Goal: Task Accomplishment & Management: Use online tool/utility

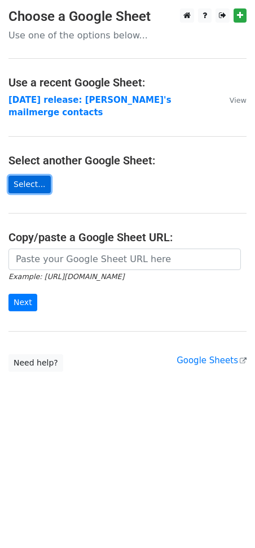
click at [32, 176] on link "Select..." at bounding box center [29, 184] width 42 height 17
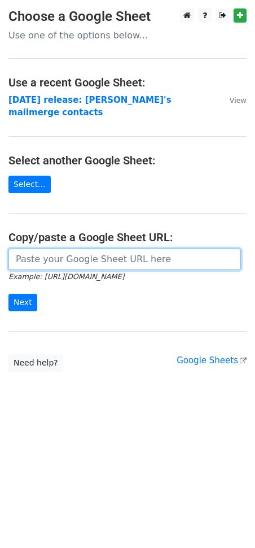
click at [64, 248] on input "url" at bounding box center [124, 258] width 233 height 21
paste input "https://docs.google.com/spreadsheets/d/14jaUfYEKv5NOdP0coZGc8F0TcpjVnyX18f-UzpW…"
type input "https://docs.google.com/spreadsheets/d/14jaUfYEKv5NOdP0coZGc8F0TcpjVnyX18f-UzpW…"
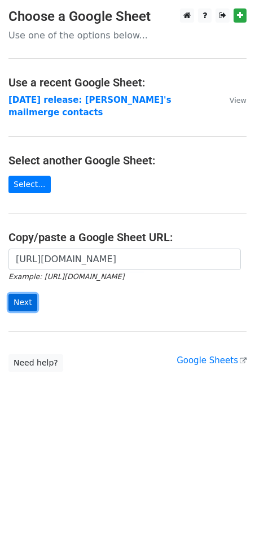
scroll to position [0, 0]
click at [24, 294] on input "Next" at bounding box center [22, 302] width 29 height 17
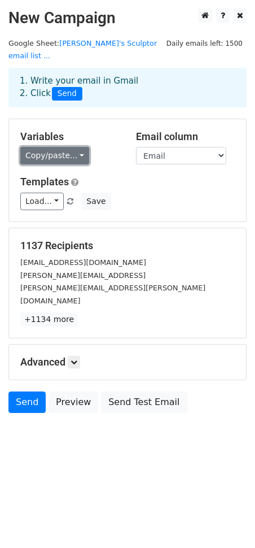
click at [76, 147] on link "Copy/paste..." at bounding box center [54, 155] width 69 height 17
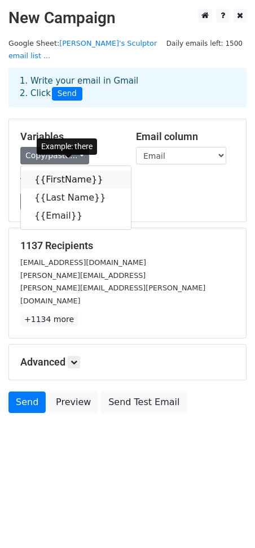
drag, startPoint x: 67, startPoint y: 165, endPoint x: 56, endPoint y: 165, distance: 11.3
click at [67, 170] on link "{{FirstName}}" at bounding box center [76, 179] width 110 height 18
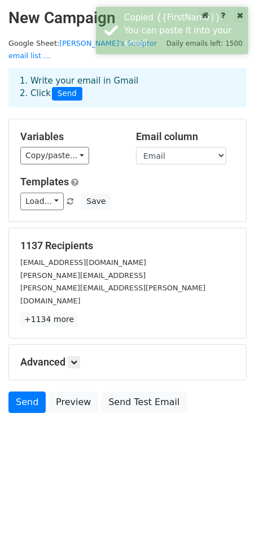
drag, startPoint x: 199, startPoint y: 172, endPoint x: 193, endPoint y: 170, distance: 5.9
click at [198, 176] on h5 "Templates" at bounding box center [127, 182] width 214 height 12
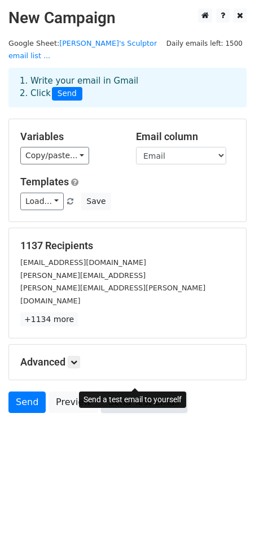
click at [145, 391] on link "Send Test Email" at bounding box center [144, 401] width 86 height 21
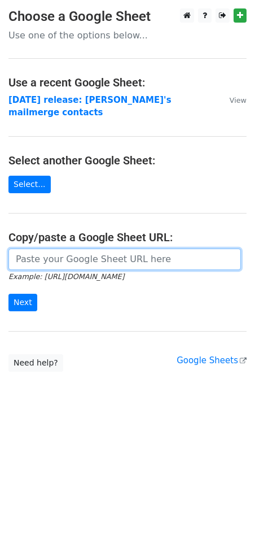
click at [59, 248] on input "url" at bounding box center [124, 258] width 233 height 21
paste input "{{FirstName}}"
type input "{{FirstName}}"
drag, startPoint x: 86, startPoint y: 245, endPoint x: 1, endPoint y: 247, distance: 85.3
click at [0, 244] on html "Choose a Google Sheet Use one of the options below... Use a recent Google Sheet…" at bounding box center [127, 274] width 255 height 548
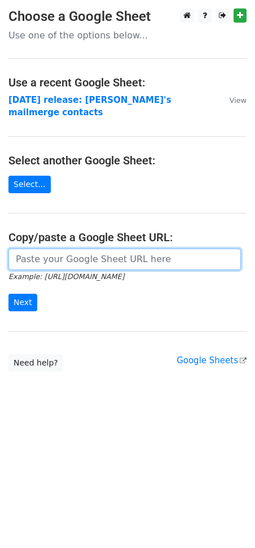
click at [54, 249] on input "url" at bounding box center [124, 258] width 233 height 21
paste input "https://docs.google.com/spreadsheets/d/14jaUfYEKv5NOdP0coZGc8F0TcpjVnyX18f-UzpW…"
type input "https://docs.google.com/spreadsheets/d/14jaUfYEKv5NOdP0coZGc8F0TcpjVnyX18f-UzpW…"
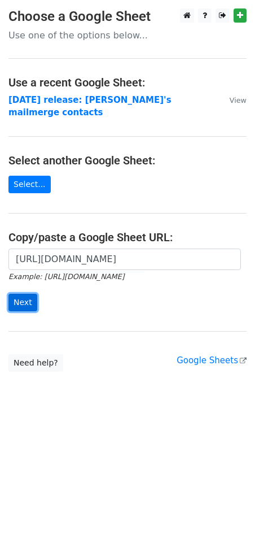
scroll to position [0, 0]
click at [21, 294] on input "Next" at bounding box center [22, 302] width 29 height 17
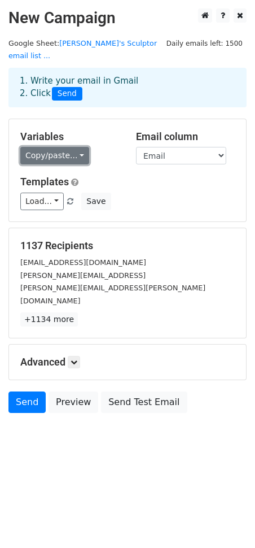
click at [71, 147] on link "Copy/paste..." at bounding box center [54, 155] width 69 height 17
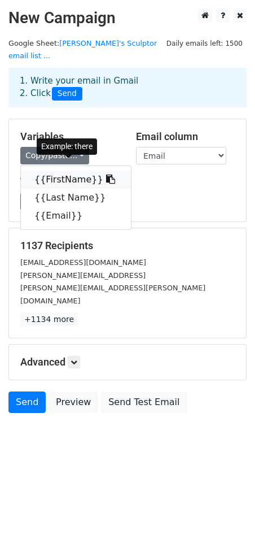
click at [106, 174] on icon at bounding box center [110, 178] width 9 height 9
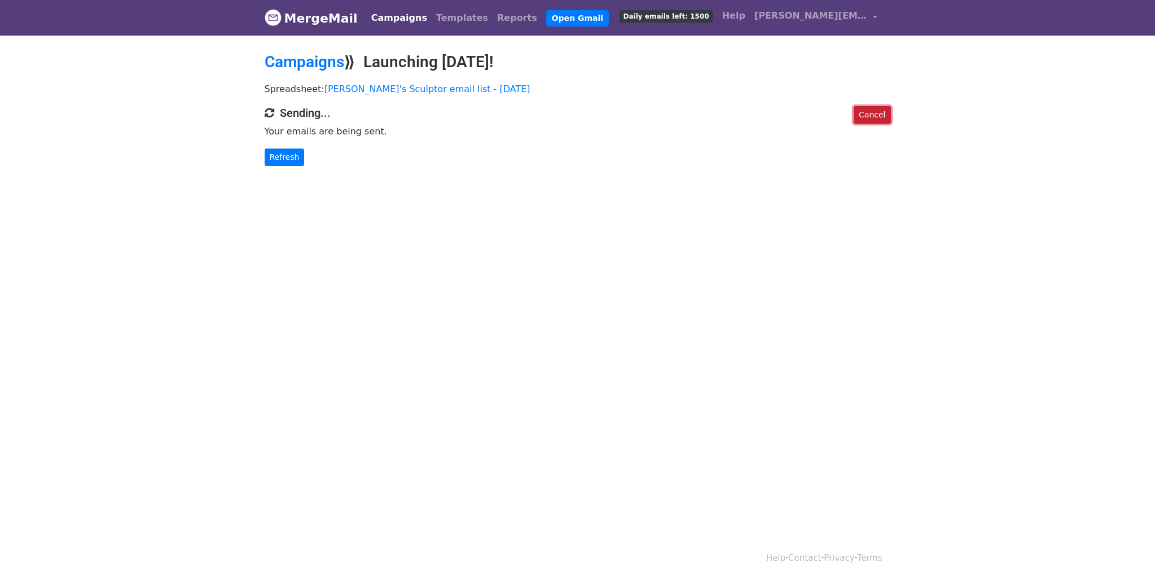
click at [868, 111] on link "Cancel" at bounding box center [872, 114] width 37 height 17
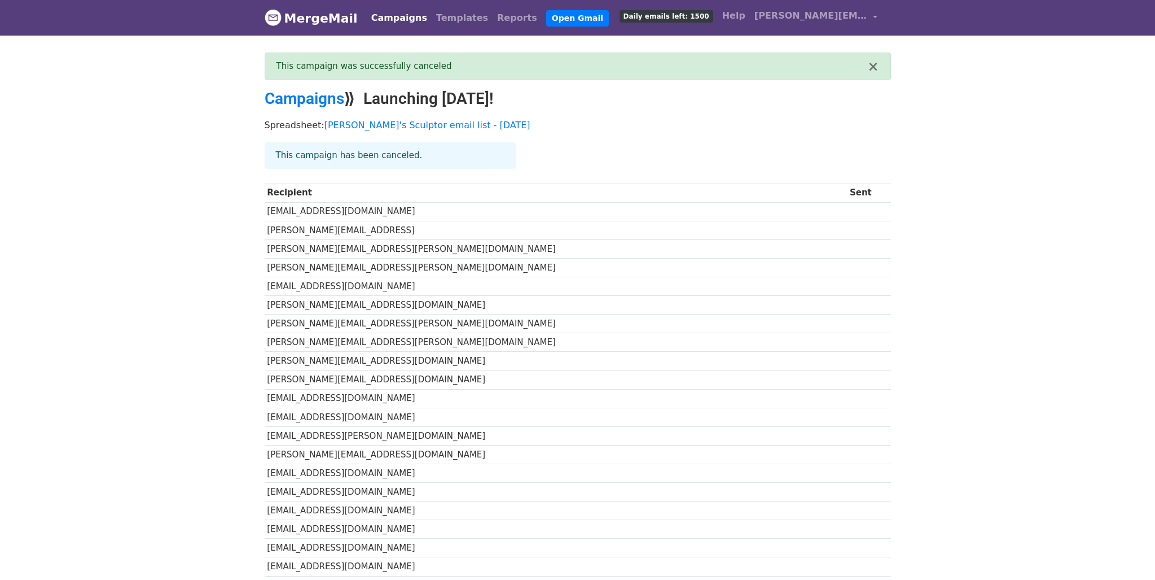
click at [403, 19] on link "Campaigns" at bounding box center [399, 18] width 65 height 23
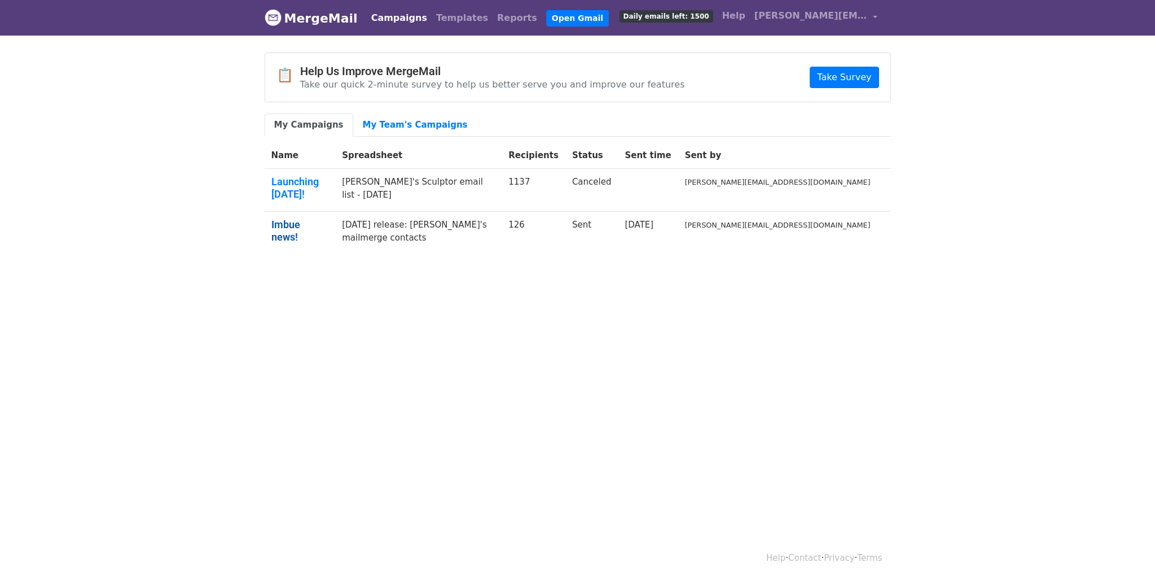
click at [304, 218] on link "Imbue news!" at bounding box center [300, 230] width 58 height 24
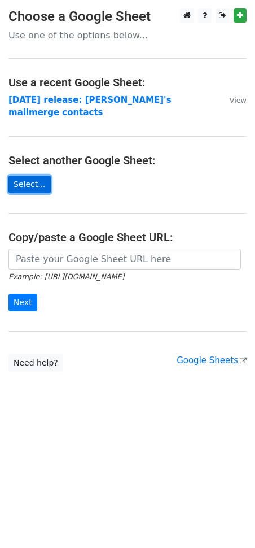
click at [25, 176] on link "Select..." at bounding box center [29, 184] width 42 height 17
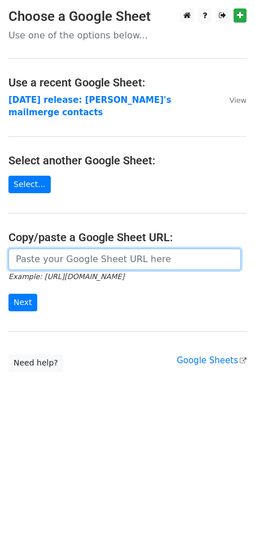
click at [54, 248] on input "url" at bounding box center [124, 258] width 233 height 21
paste input "https://docs.google.com/spreadsheets/d/1sqgWfkRx2VmUV26WCwDRV0griCSi0GI2Xd0Ju3j…"
type input "https://docs.google.com/spreadsheets/d/1sqgWfkRx2VmUV26WCwDRV0griCSi0GI2Xd0Ju3j…"
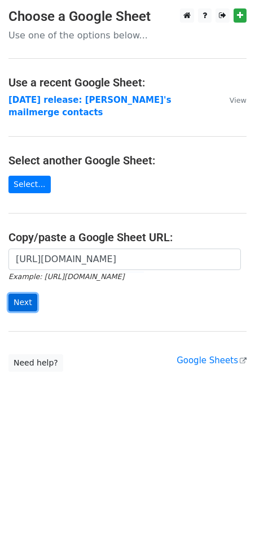
scroll to position [0, 0]
click at [25, 294] on input "Next" at bounding box center [22, 302] width 29 height 17
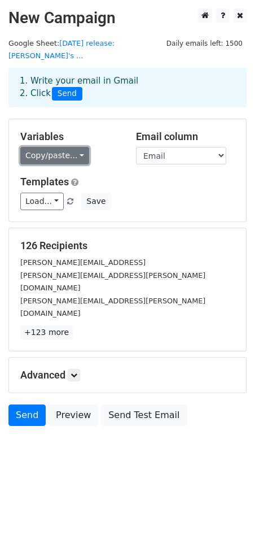
click at [58, 147] on link "Copy/paste..." at bounding box center [54, 155] width 69 height 17
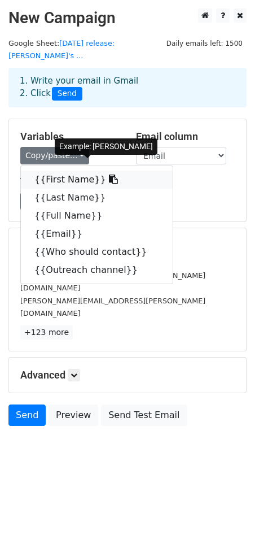
click at [109, 174] on icon at bounding box center [113, 178] width 9 height 9
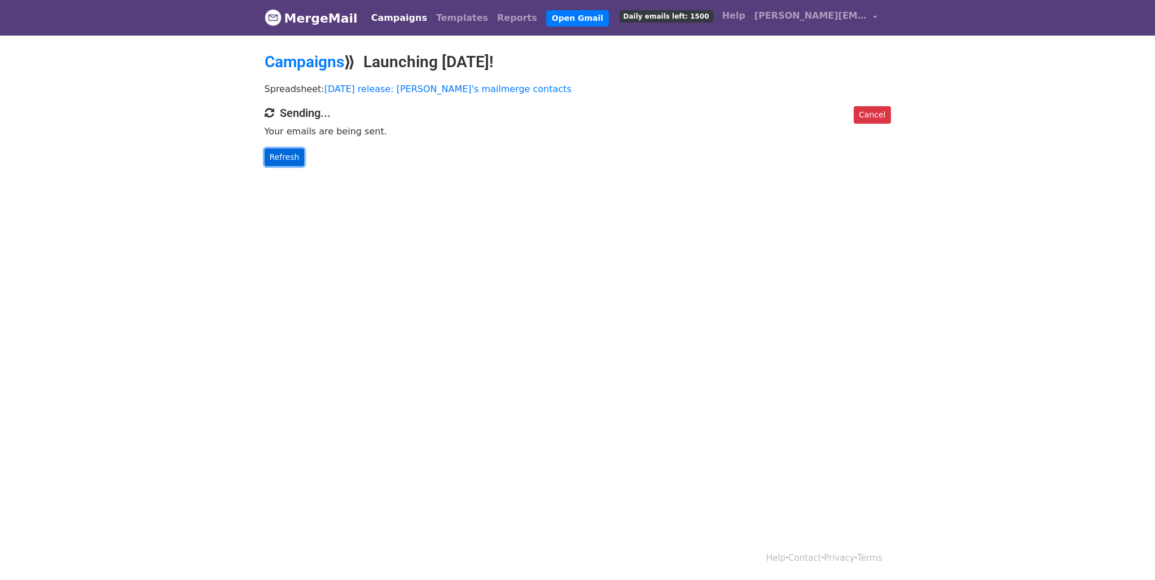
click at [288, 160] on link "Refresh" at bounding box center [285, 156] width 40 height 17
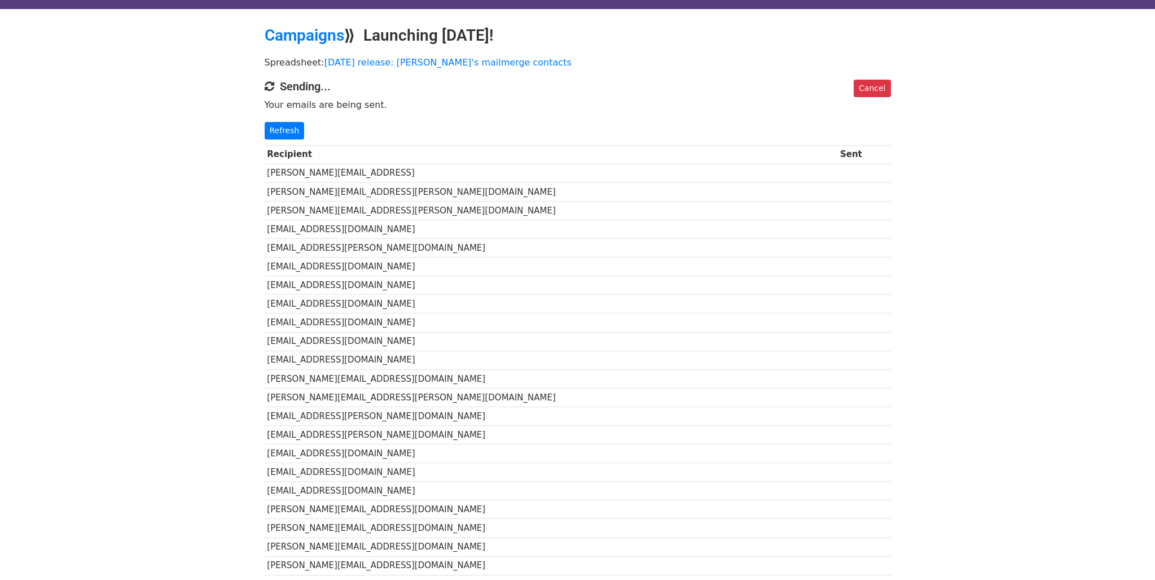
scroll to position [32, 0]
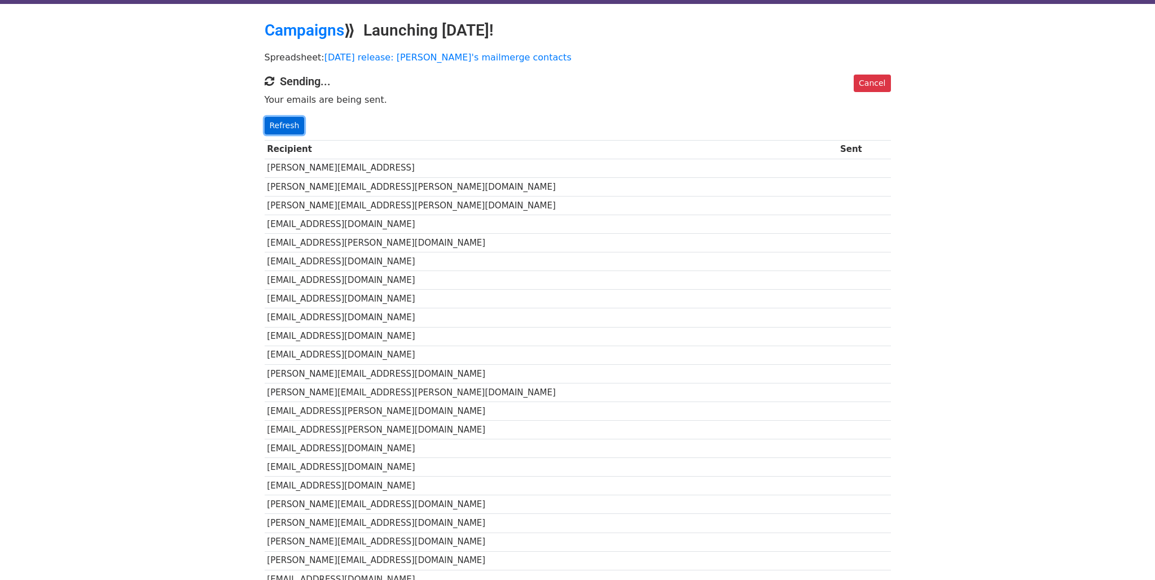
click at [275, 123] on link "Refresh" at bounding box center [285, 125] width 40 height 17
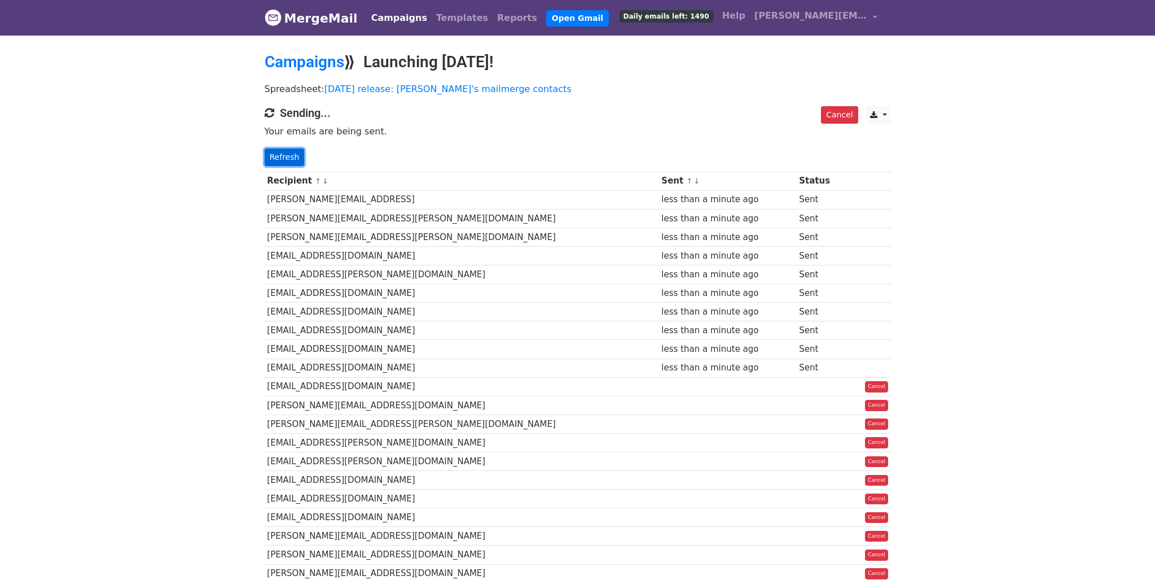
click at [291, 153] on link "Refresh" at bounding box center [285, 156] width 40 height 17
